Goal: Information Seeking & Learning: Learn about a topic

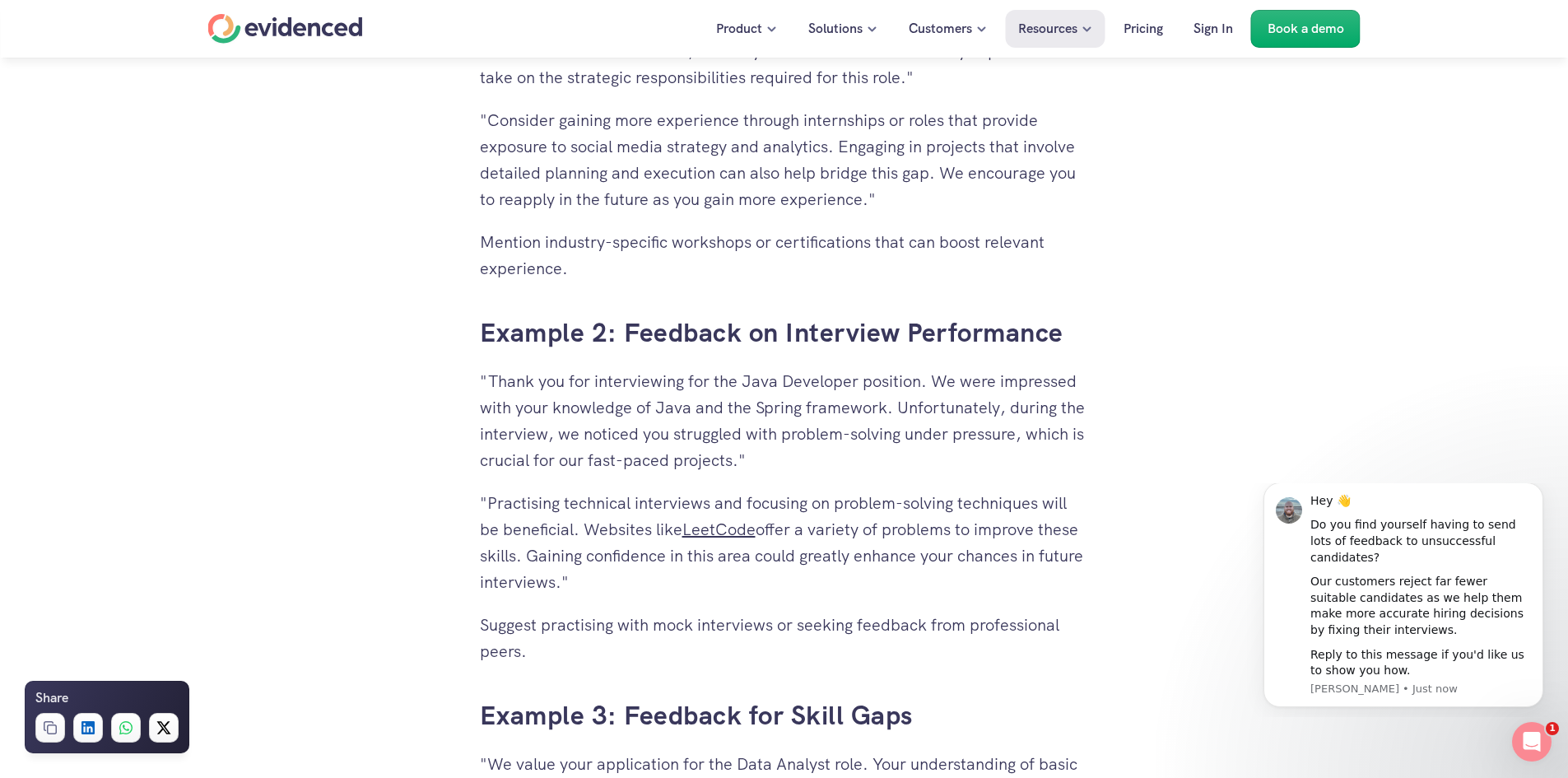
scroll to position [3849, 0]
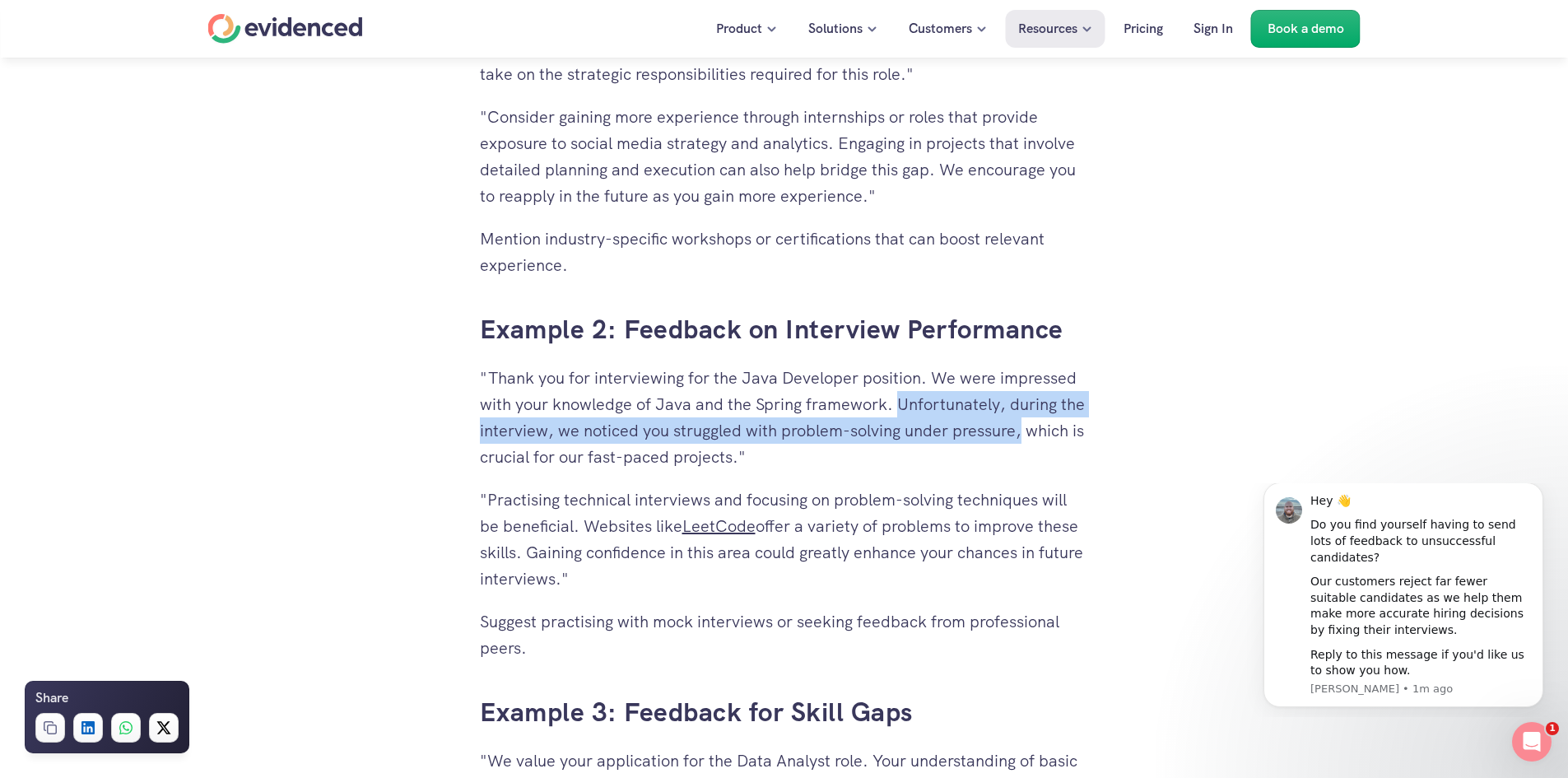
drag, startPoint x: 901, startPoint y: 398, endPoint x: 1026, endPoint y: 431, distance: 129.3
click at [1026, 431] on p ""Thank you for interviewing for the Java Developer position. We were impressed …" at bounding box center [784, 418] width 609 height 105
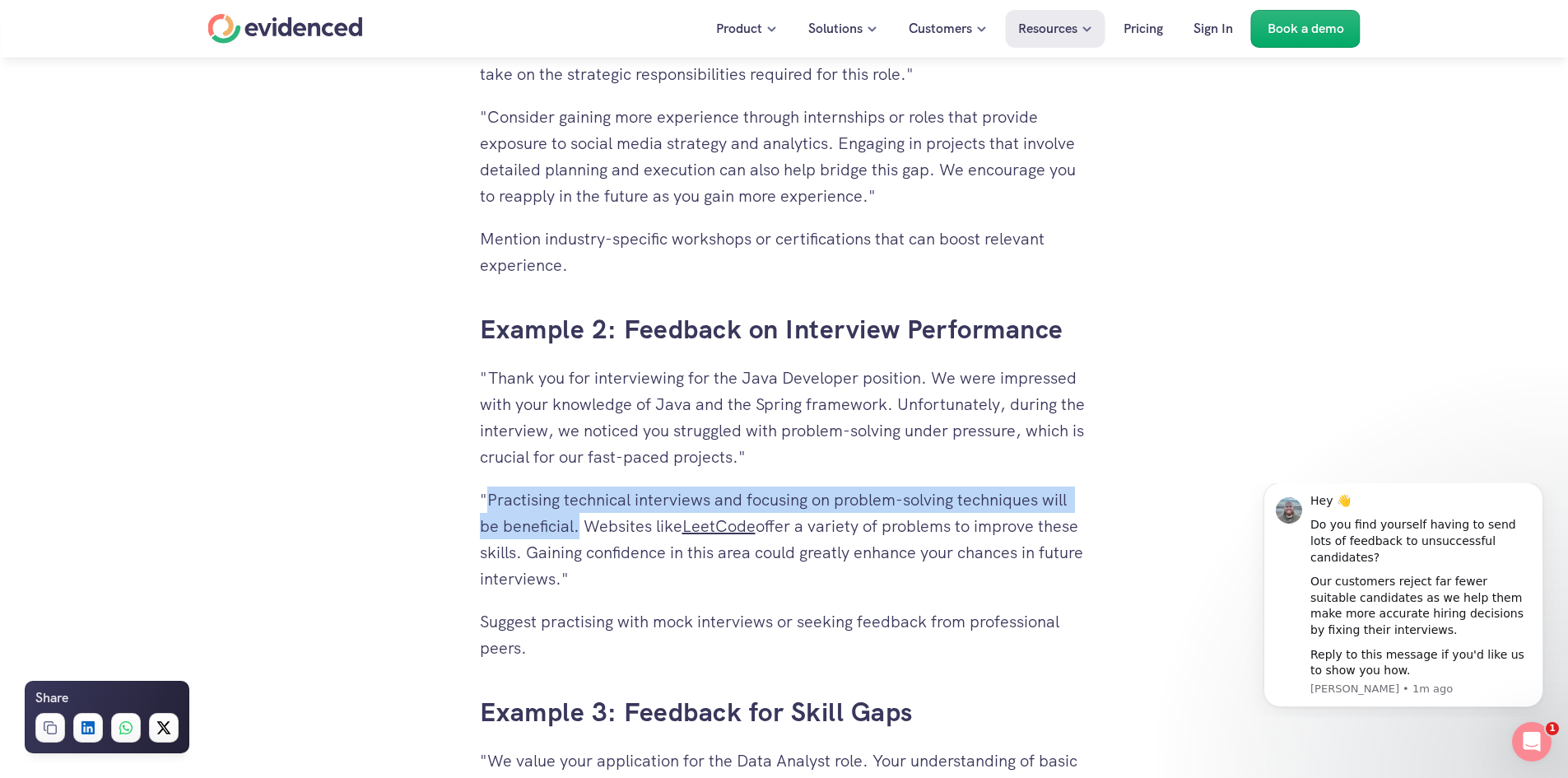
drag, startPoint x: 487, startPoint y: 498, endPoint x: 576, endPoint y: 523, distance: 92.4
click at [576, 523] on p ""Practising technical interviews and focusing on problem-solving techniques wil…" at bounding box center [784, 539] width 609 height 105
copy p "Practising technical interviews and focusing on problem-solving techniques will…"
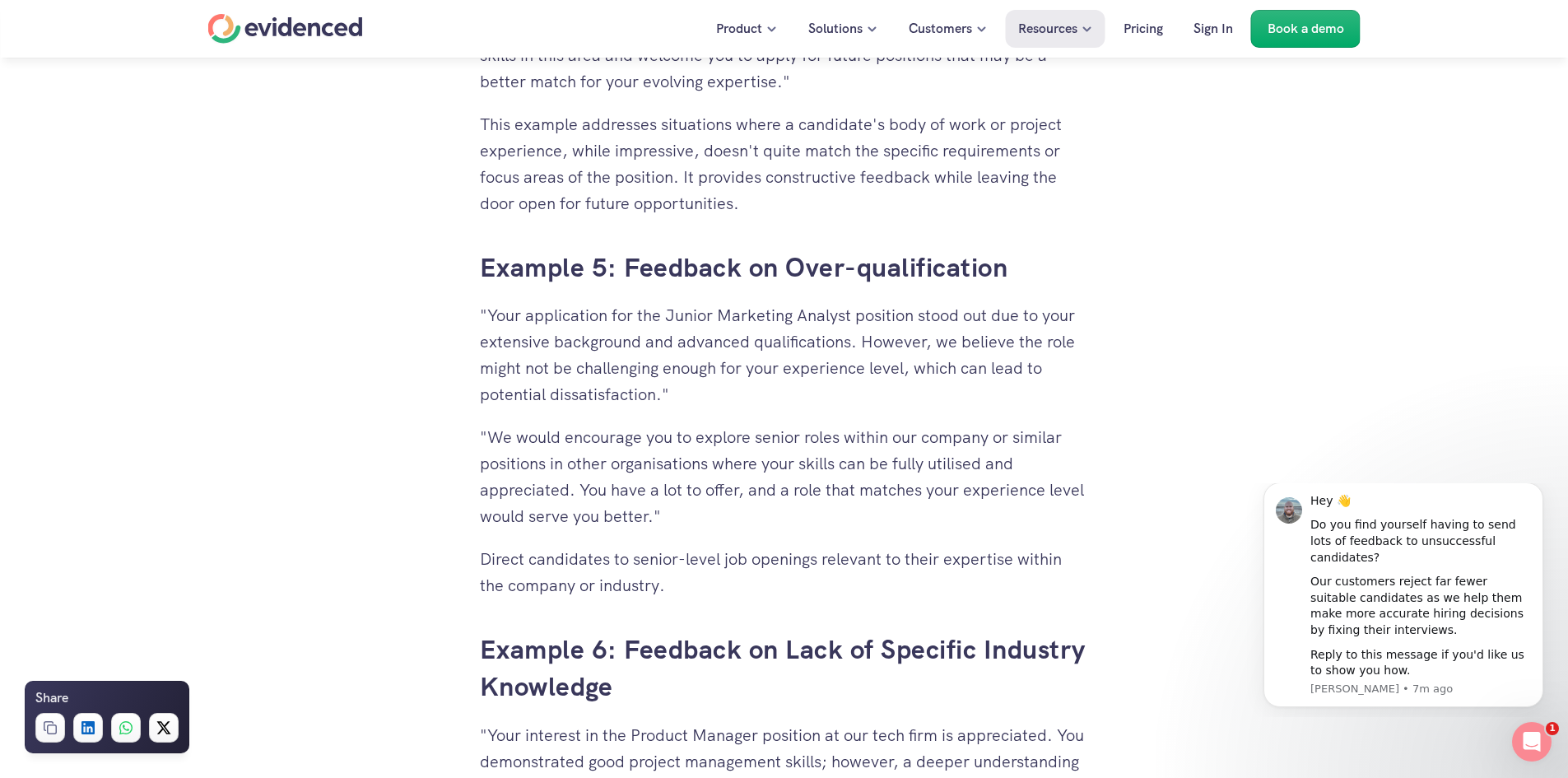
scroll to position [5824, 0]
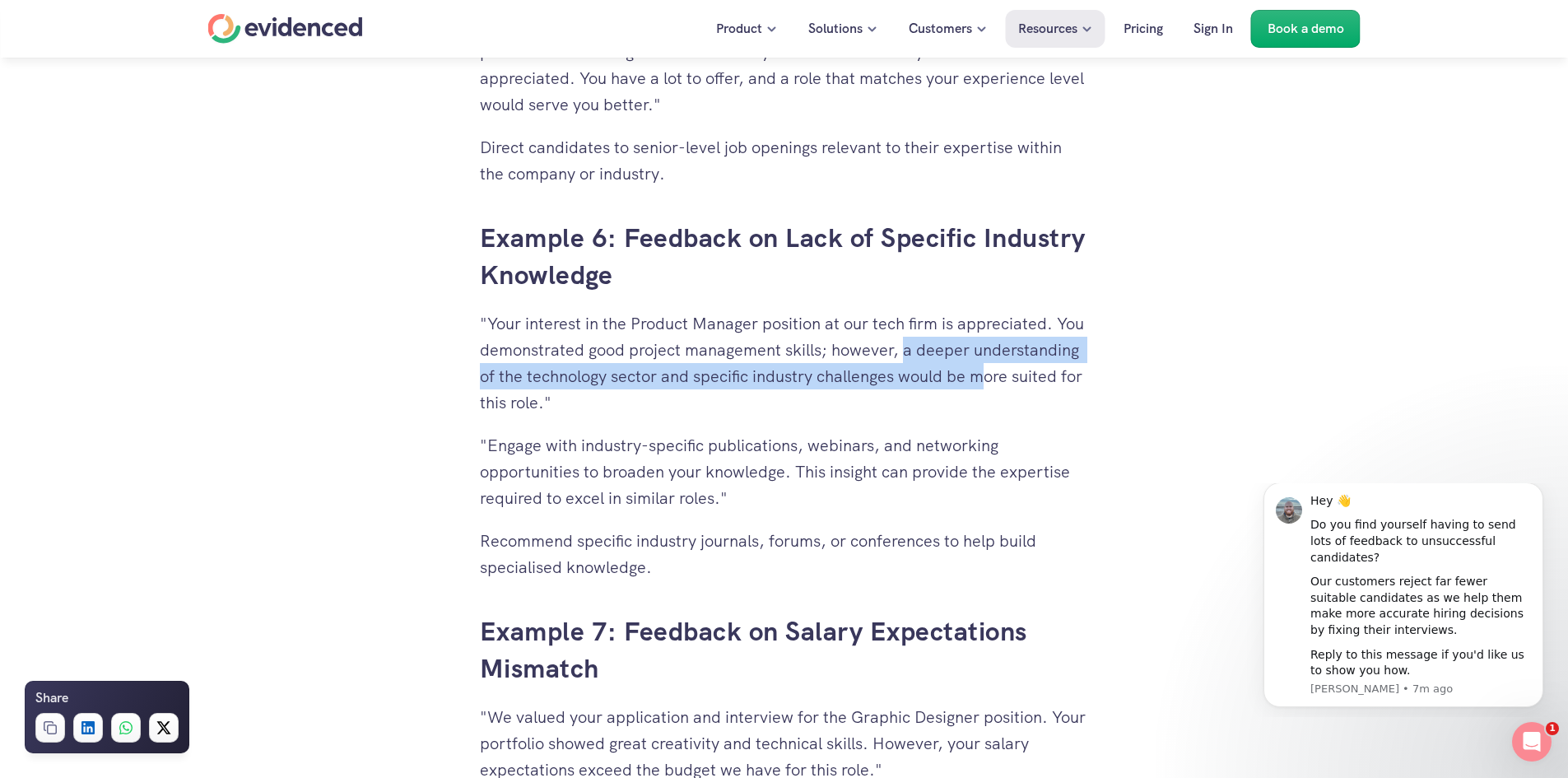
drag, startPoint x: 901, startPoint y: 347, endPoint x: 984, endPoint y: 375, distance: 87.6
click at [984, 375] on p ""Your interest in the Product Manager position at our tech firm is appreciated.…" at bounding box center [784, 363] width 609 height 105
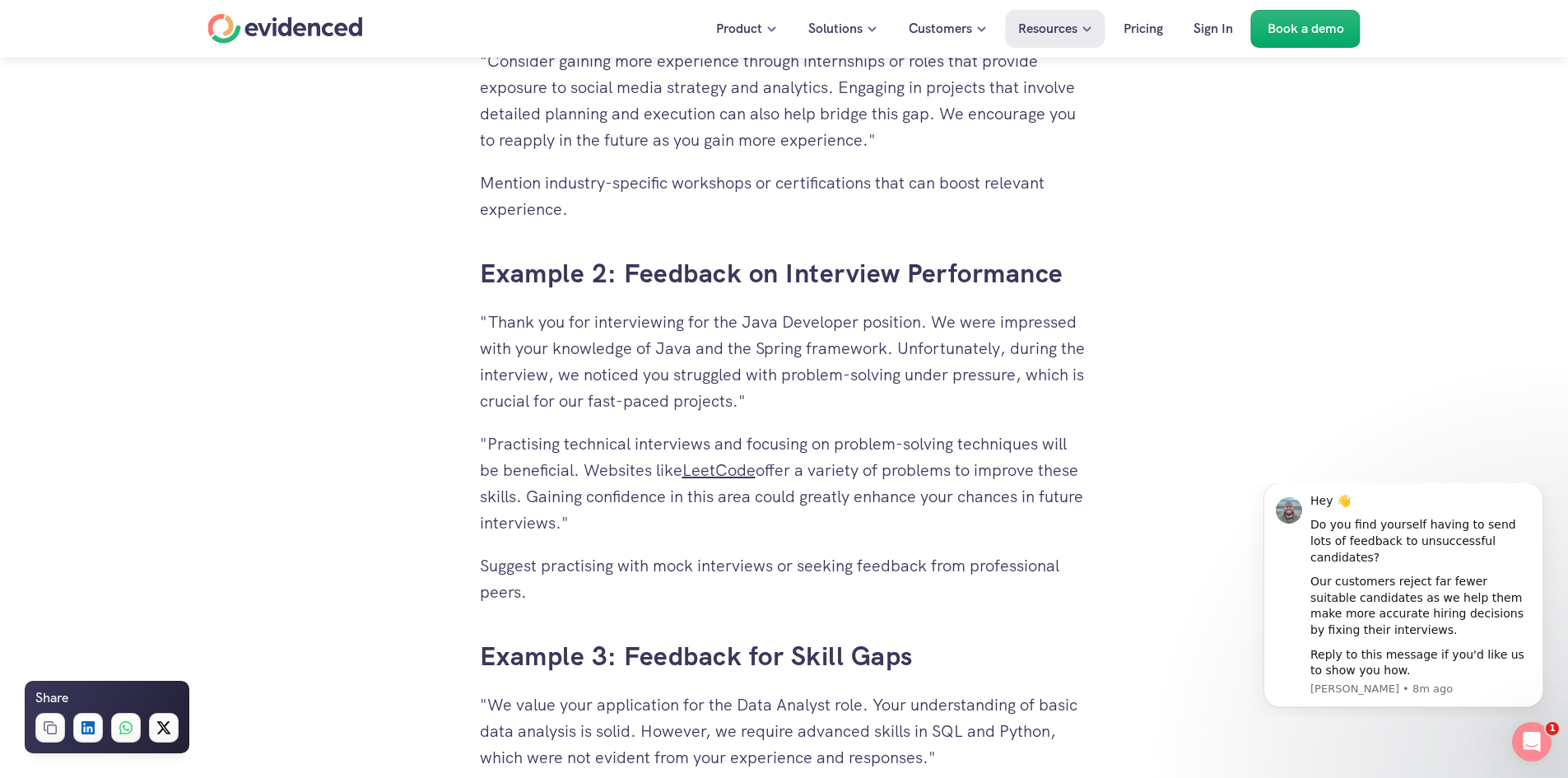
scroll to position [3931, 0]
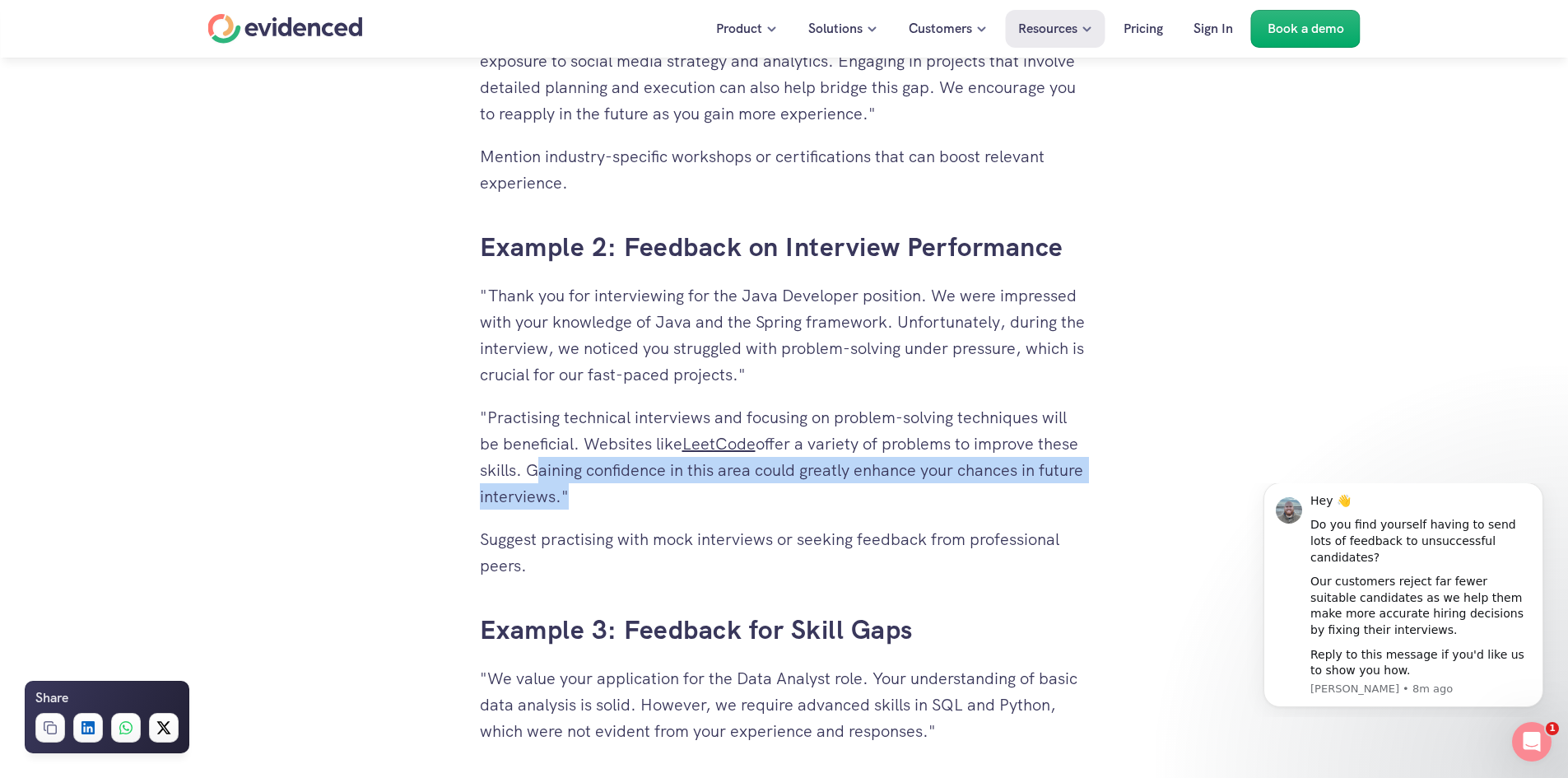
drag, startPoint x: 529, startPoint y: 468, endPoint x: 607, endPoint y: 499, distance: 83.9
click at [607, 499] on p ""Practising technical interviews and focusing on problem-solving techniques wil…" at bounding box center [784, 457] width 609 height 105
copy p "Gaining confidence in this area could greatly enhance your chances in future in…"
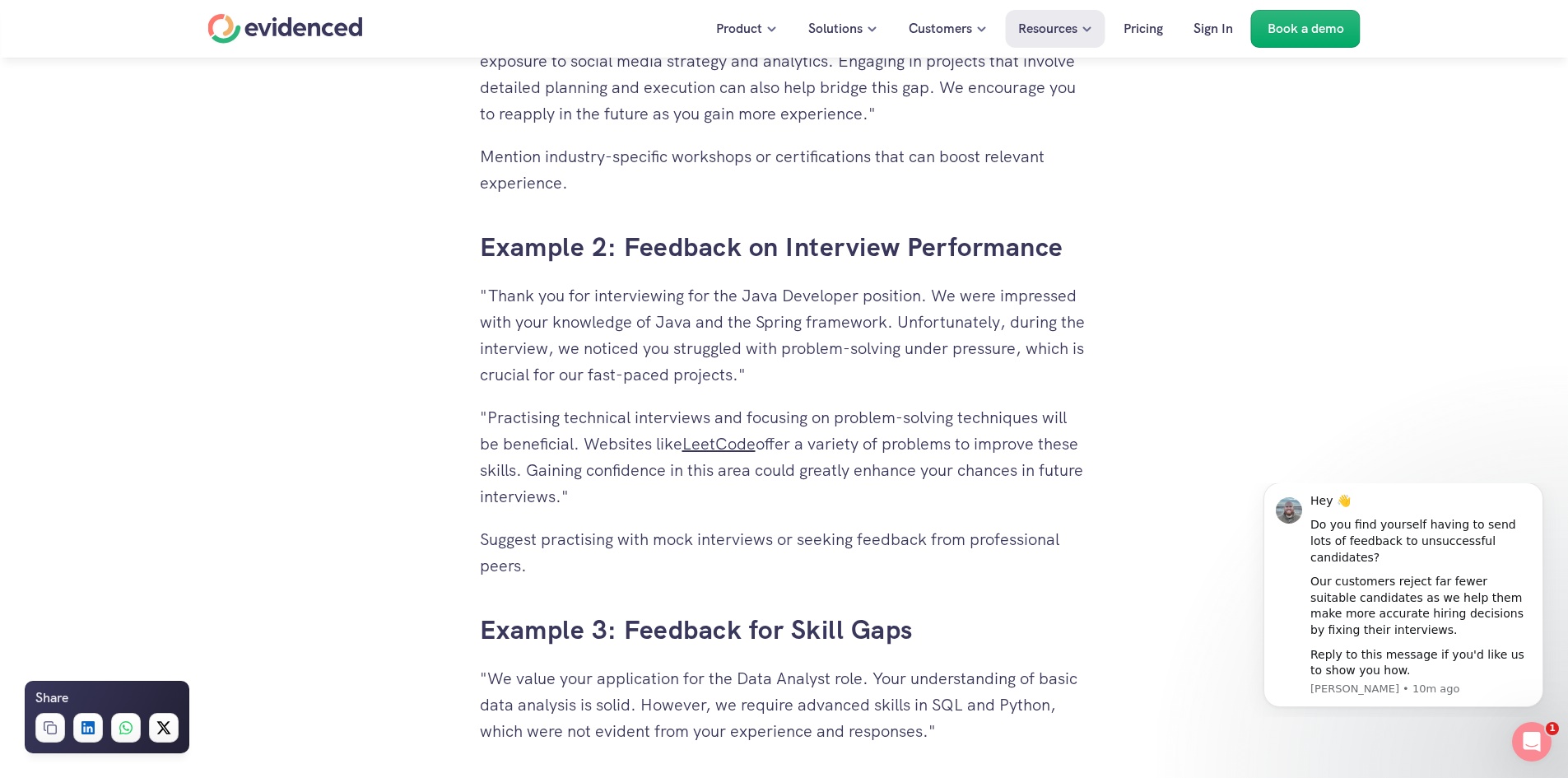
click at [564, 538] on p "Suggest practising with mock interviews or seeking feedback from professional p…" at bounding box center [784, 552] width 609 height 53
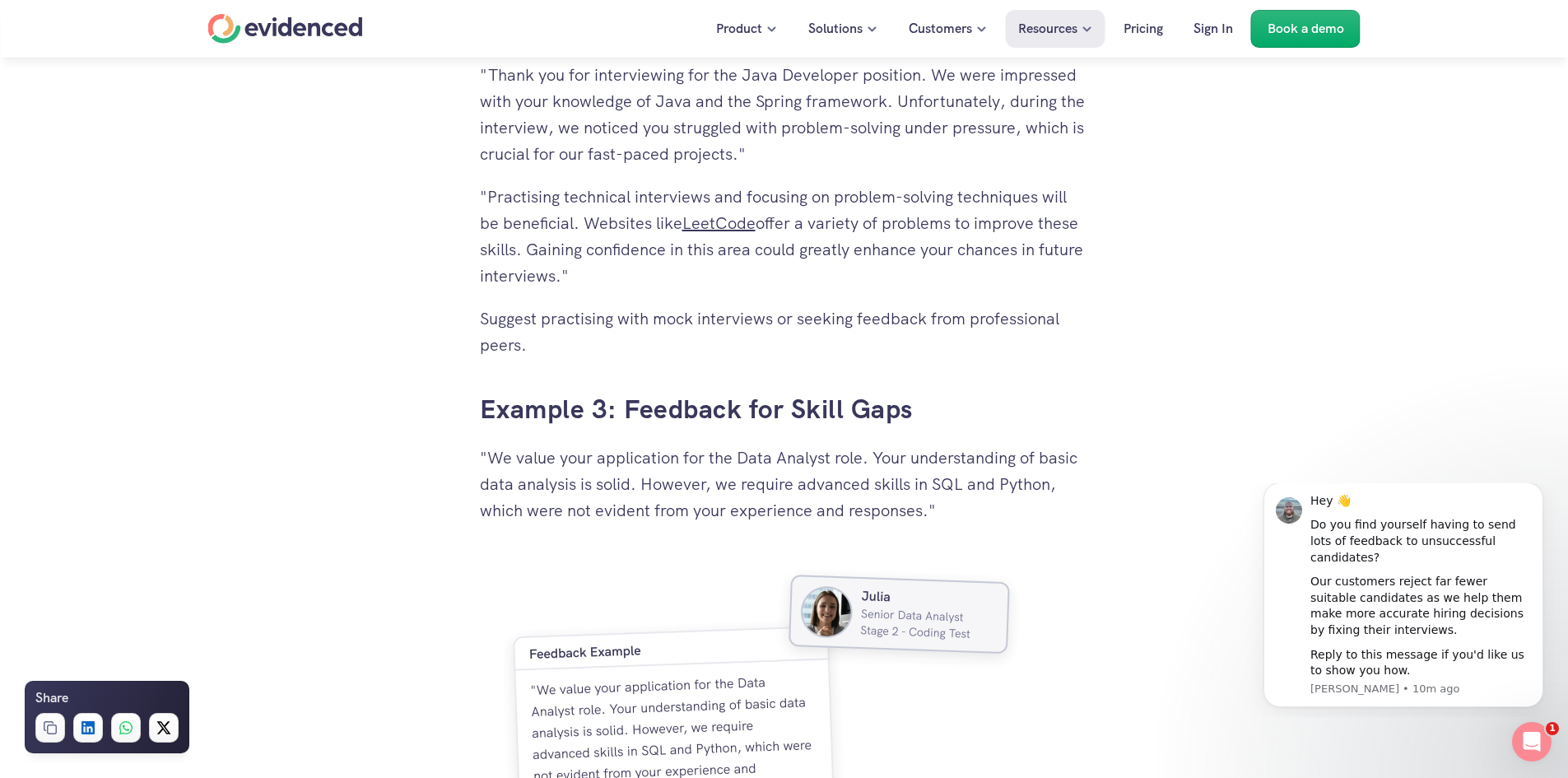
scroll to position [4178, 0]
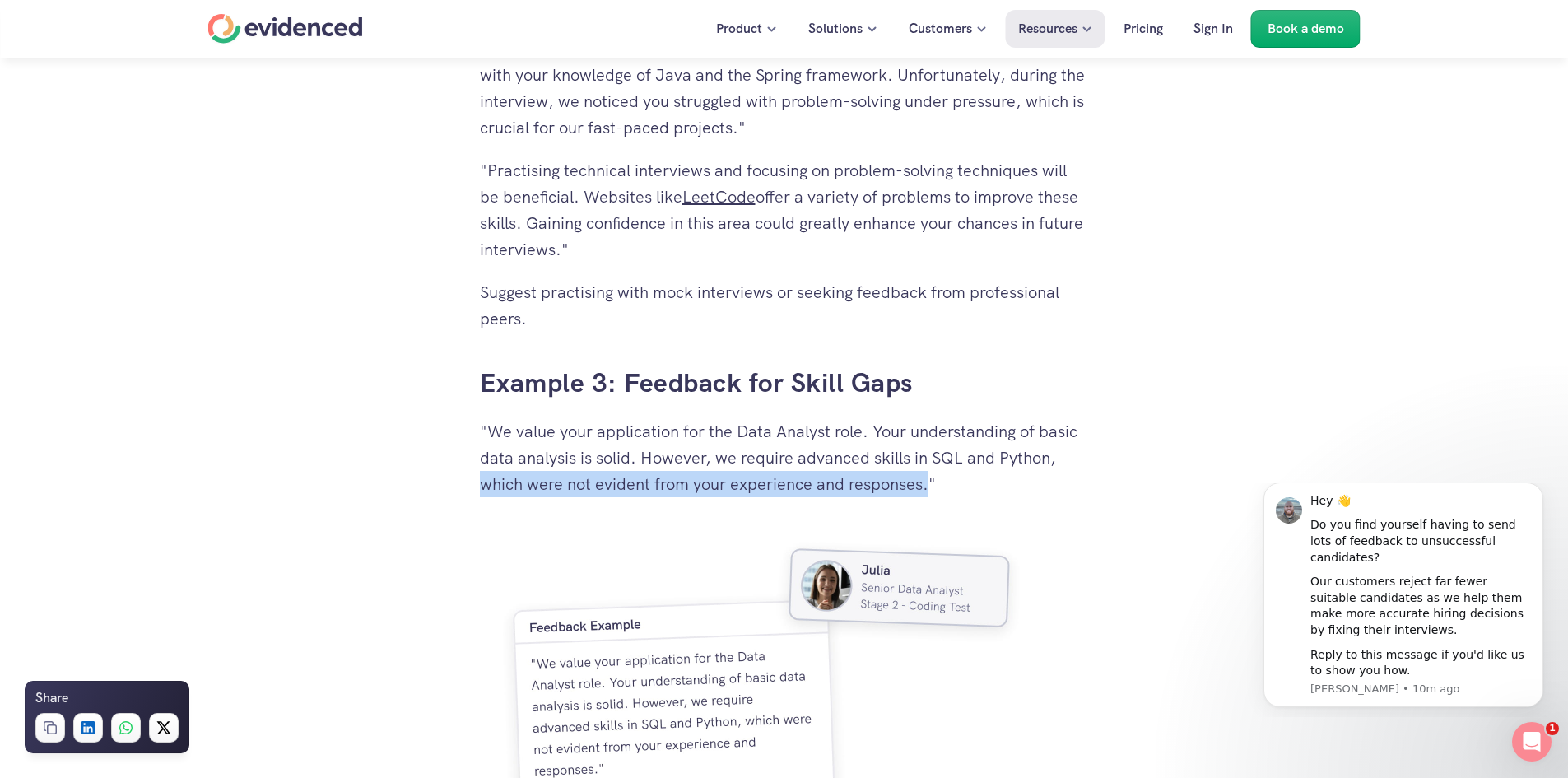
drag, startPoint x: 483, startPoint y: 484, endPoint x: 931, endPoint y: 498, distance: 448.2
click at [931, 498] on div "Why Giving Feedback is Crucial The Importance of Feedback for Unsuccessful Cand…" at bounding box center [784, 164] width 609 height 5100
copy p "which were not evident from your experience and responses."
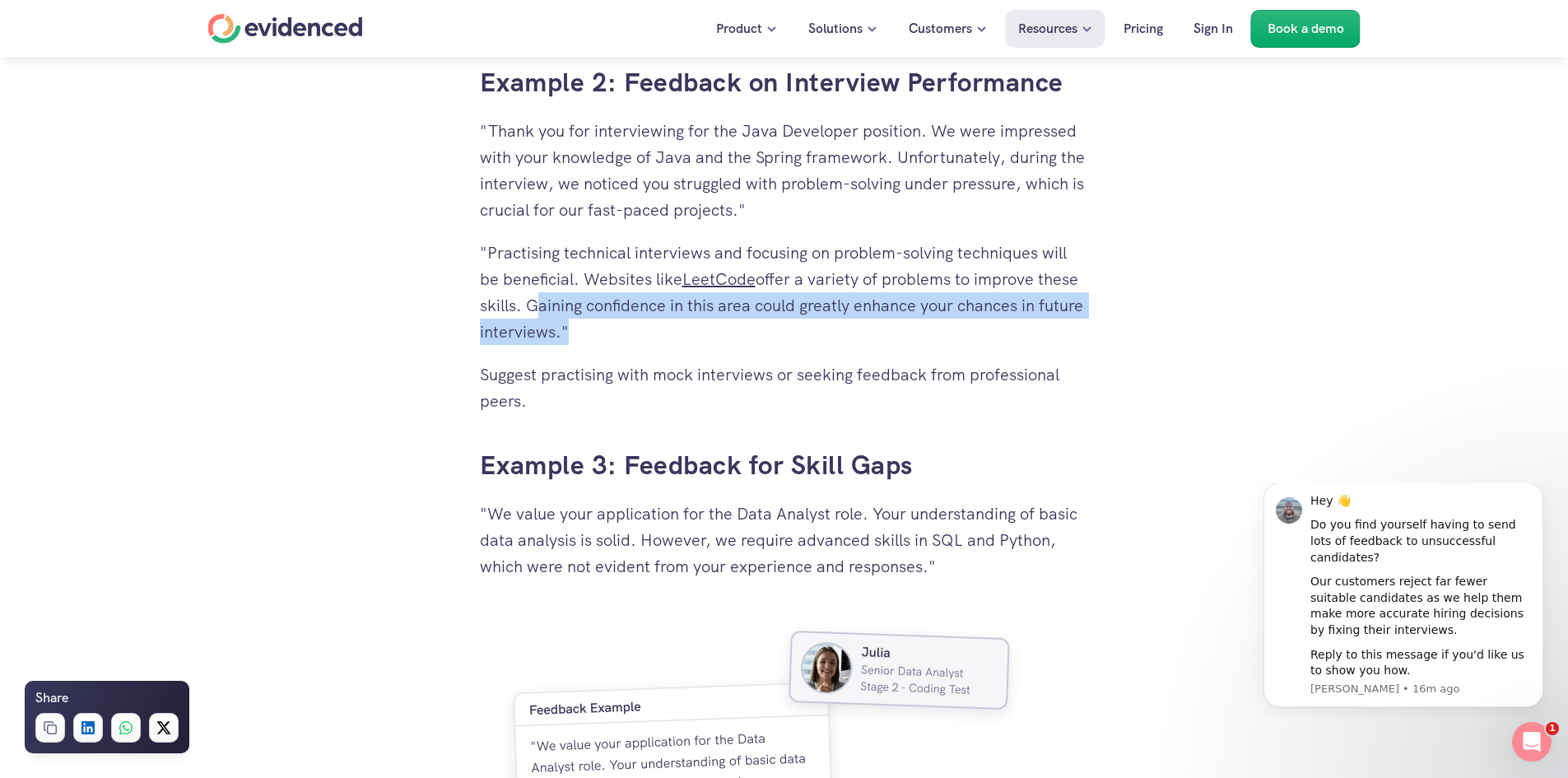
drag, startPoint x: 532, startPoint y: 302, endPoint x: 607, endPoint y: 331, distance: 80.4
click at [607, 331] on p ""Practising technical interviews and focusing on problem-solving techniques wil…" at bounding box center [784, 293] width 609 height 105
copy p "Gaining confidence in this area could greatly enhance your chances in future in…"
